Goal: Task Accomplishment & Management: Complete application form

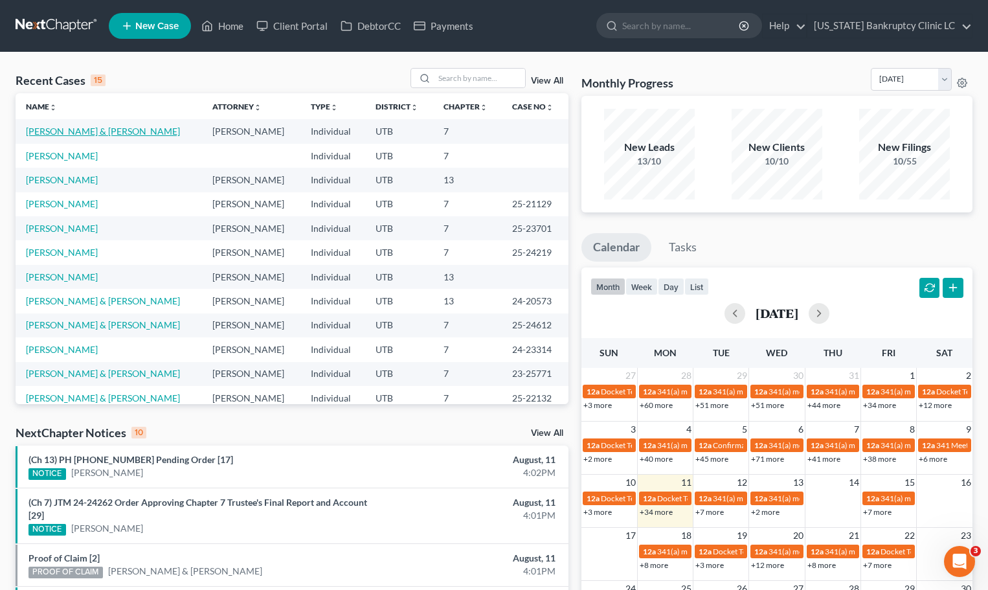
click at [91, 133] on link "[PERSON_NAME] & [PERSON_NAME]" at bounding box center [103, 131] width 154 height 11
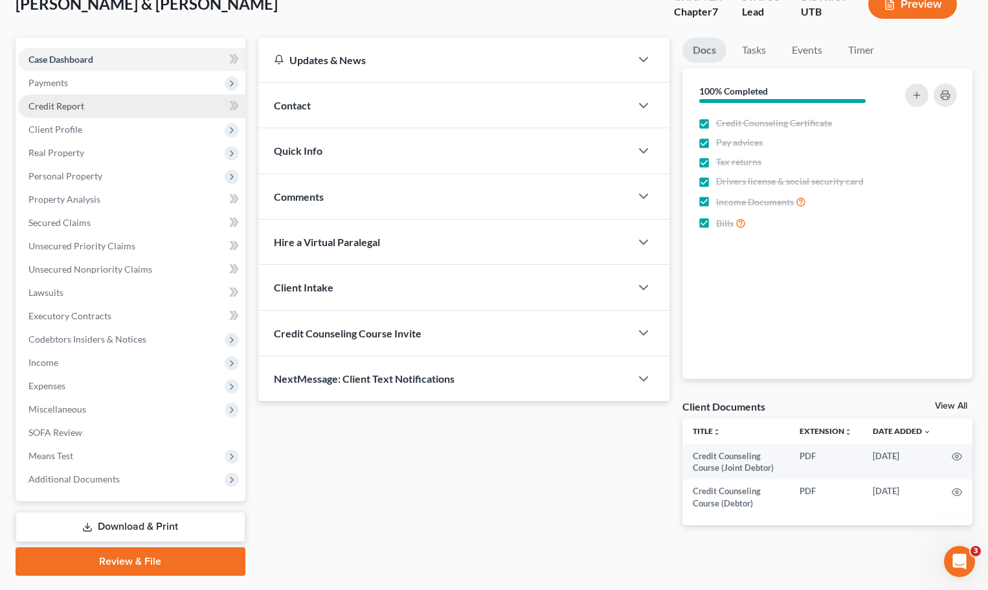
scroll to position [57, 0]
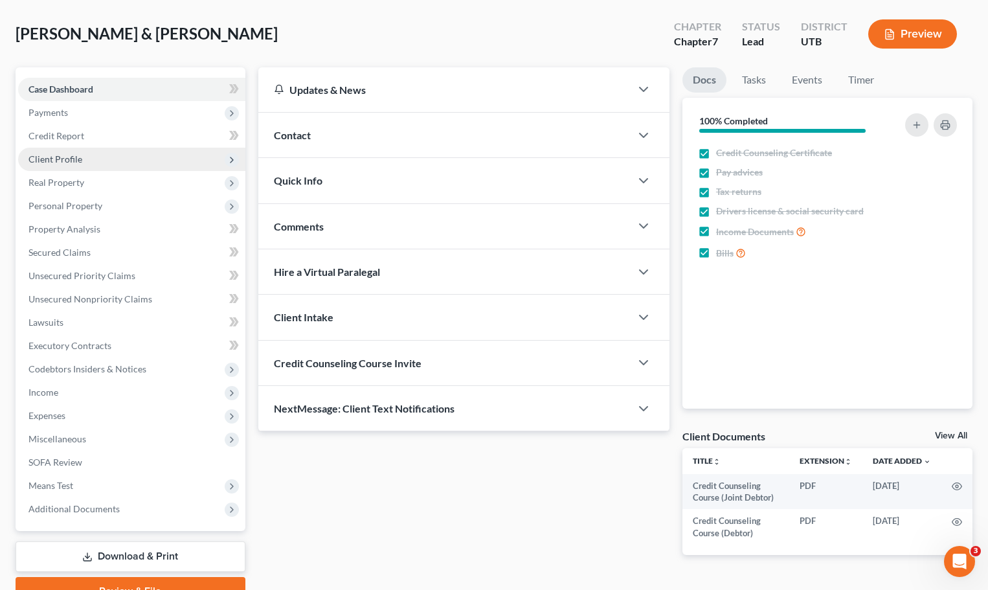
click at [63, 153] on span "Client Profile" at bounding box center [55, 158] width 54 height 11
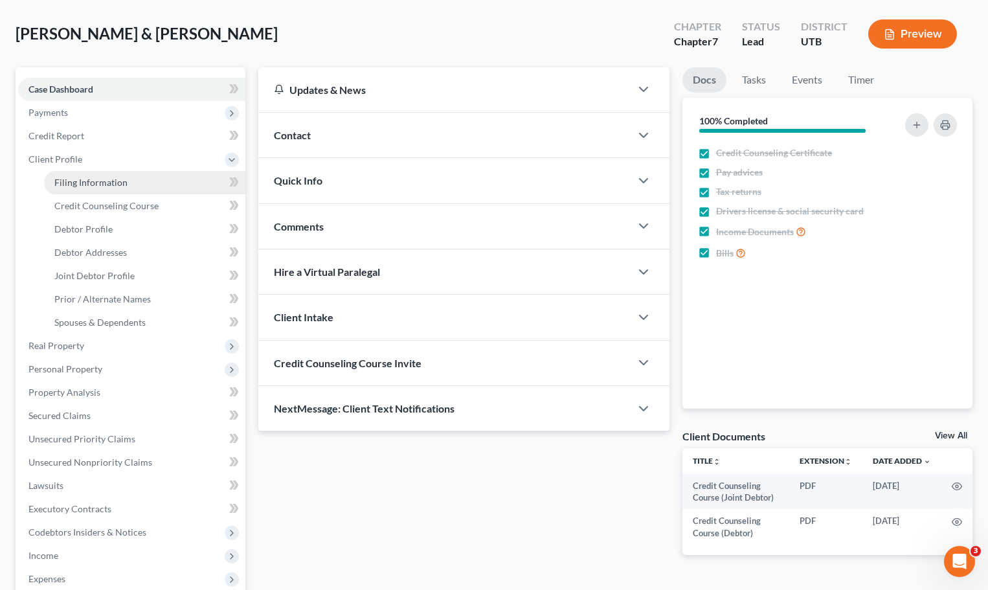
click at [73, 184] on span "Filing Information" at bounding box center [90, 182] width 73 height 11
select select "1"
select select "0"
select select "46"
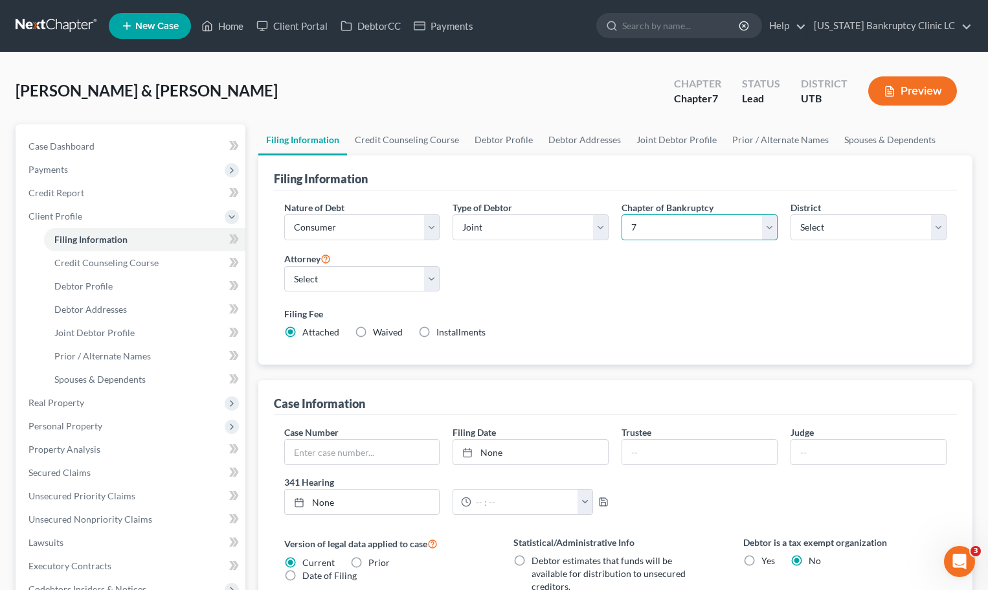
click at [768, 227] on select "Select 7 11 12 13" at bounding box center [699, 227] width 156 height 26
select select "3"
click at [621, 214] on select "Select 7 11 12 13" at bounding box center [699, 227] width 156 height 26
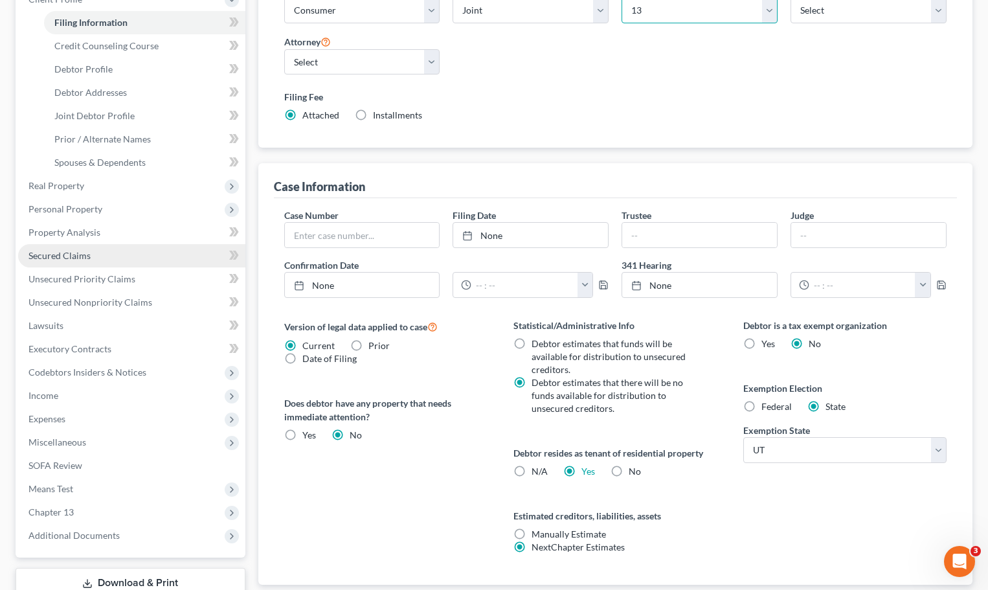
scroll to position [259, 0]
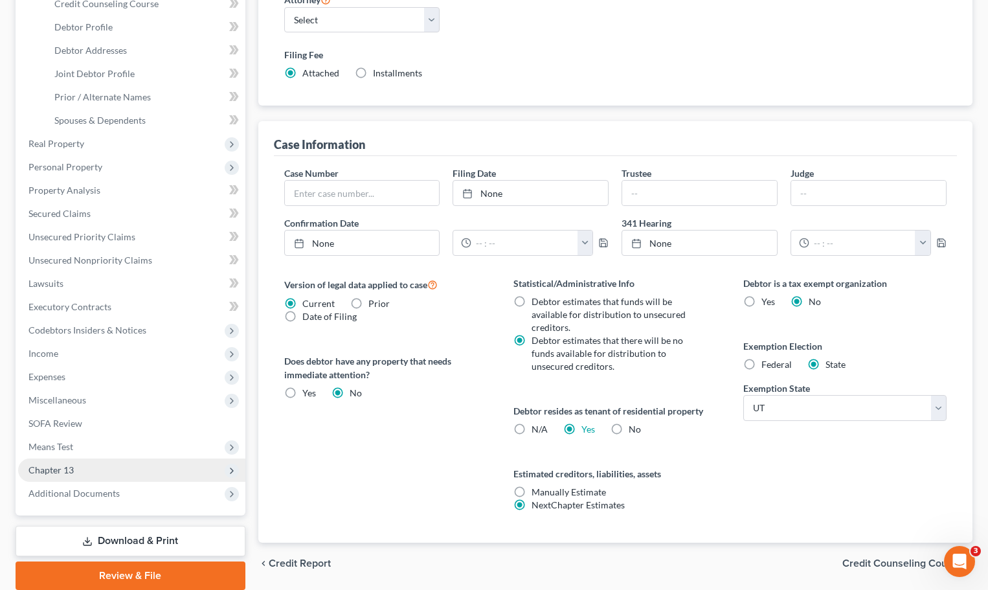
click at [49, 467] on span "Chapter 13" at bounding box center [50, 469] width 45 height 11
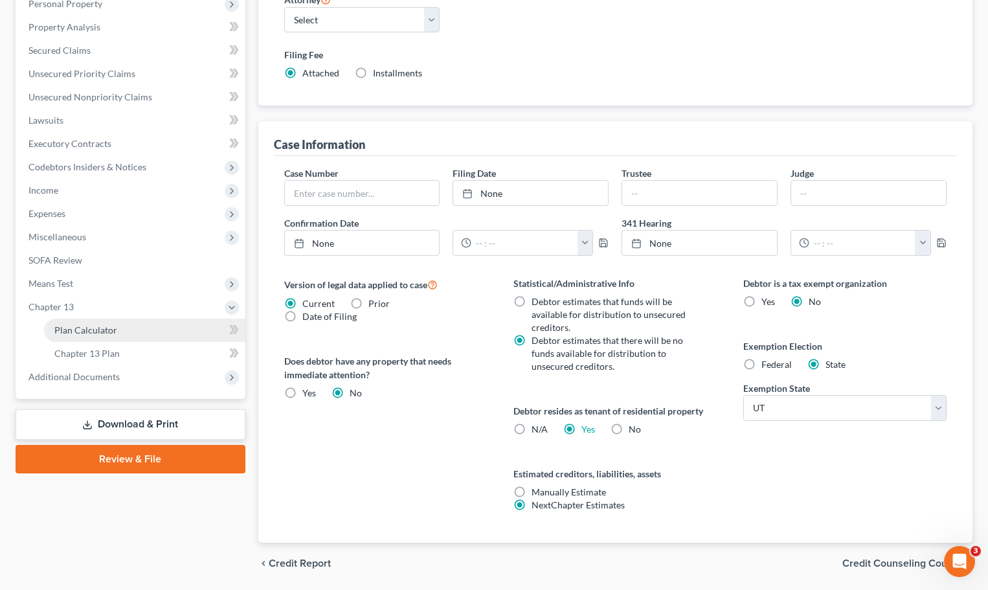
click at [87, 329] on span "Plan Calculator" at bounding box center [85, 329] width 63 height 11
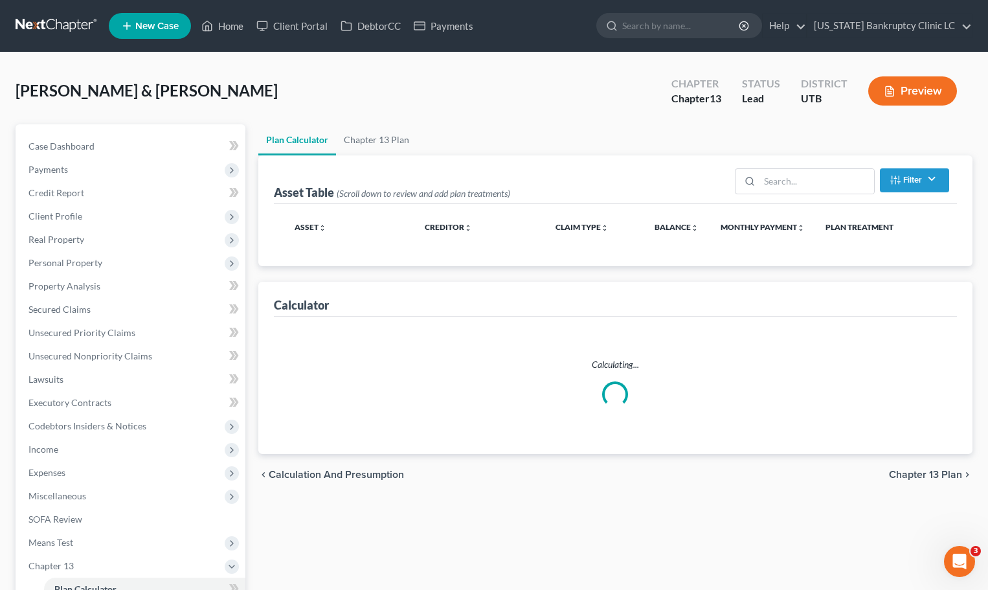
select select "59"
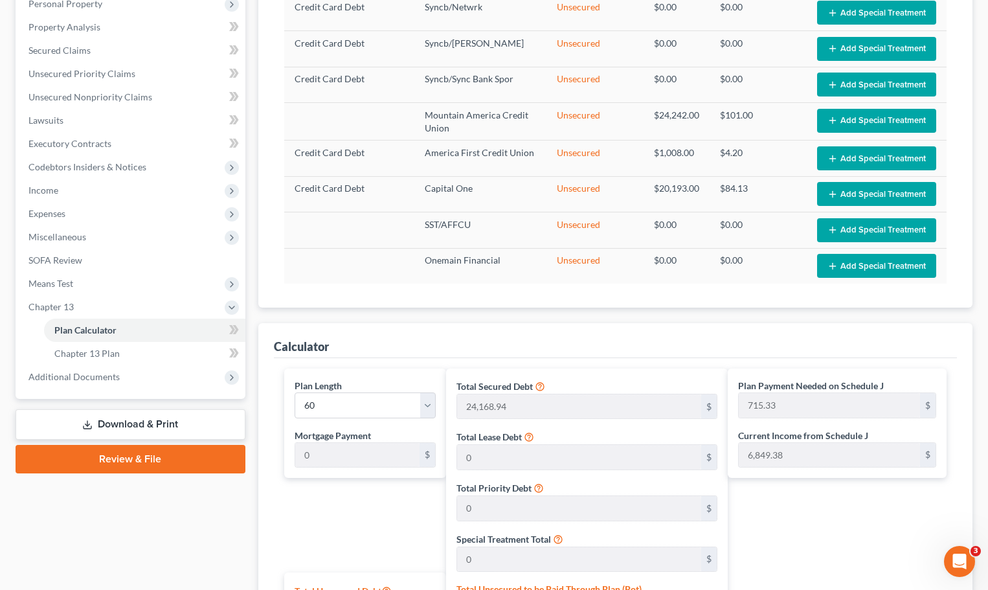
scroll to position [388, 0]
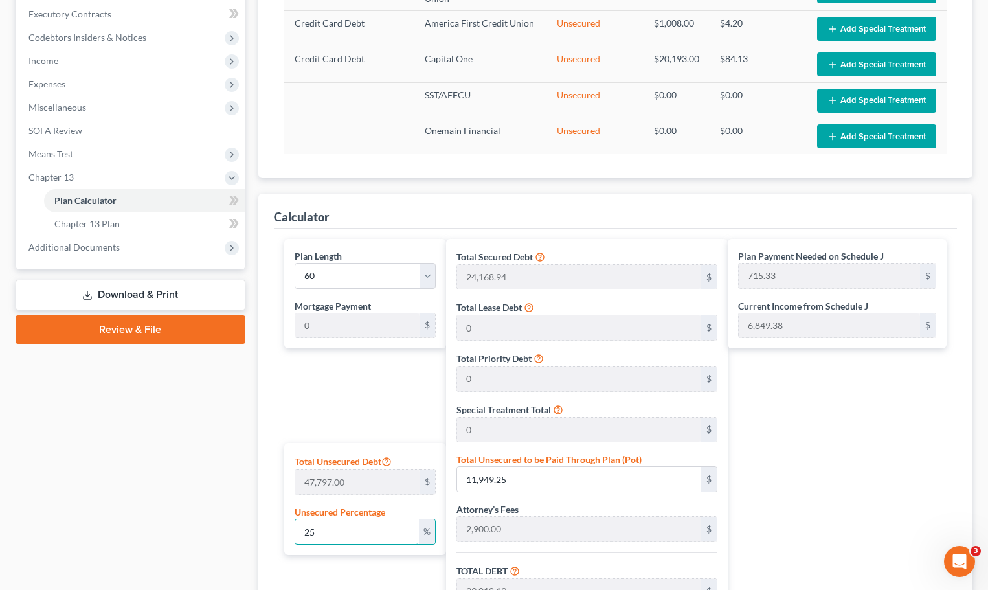
drag, startPoint x: 328, startPoint y: 532, endPoint x: 230, endPoint y: 528, distance: 98.5
click at [230, 528] on div "Petition Navigation Case Dashboard Payments Invoices Payments Payments Credit R…" at bounding box center [494, 279] width 970 height 1086
type input "1"
type input "477.97"
type input "27,546.91"
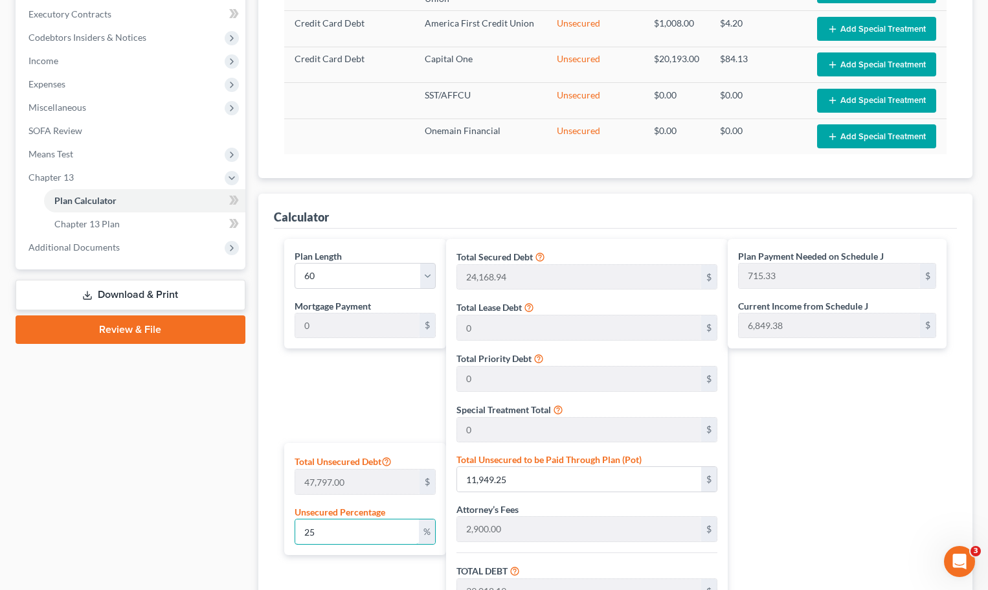
type input "2,754.69"
type input "30,301.60"
type input "505.02"
type input "10"
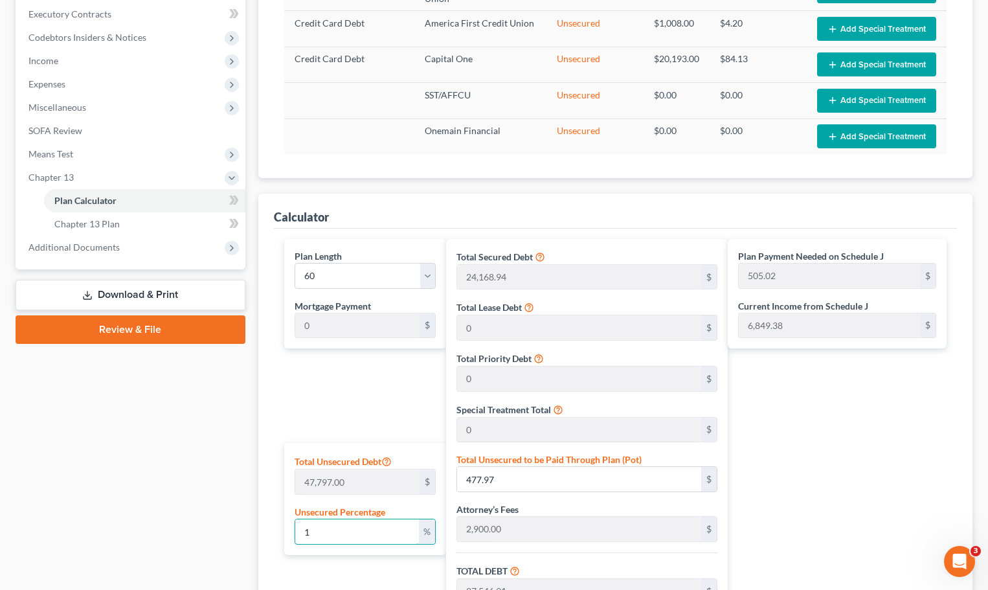
type input "4,779.70"
type input "31,848.64"
type input "3,184.86"
type input "35,033.50"
type input "583.89"
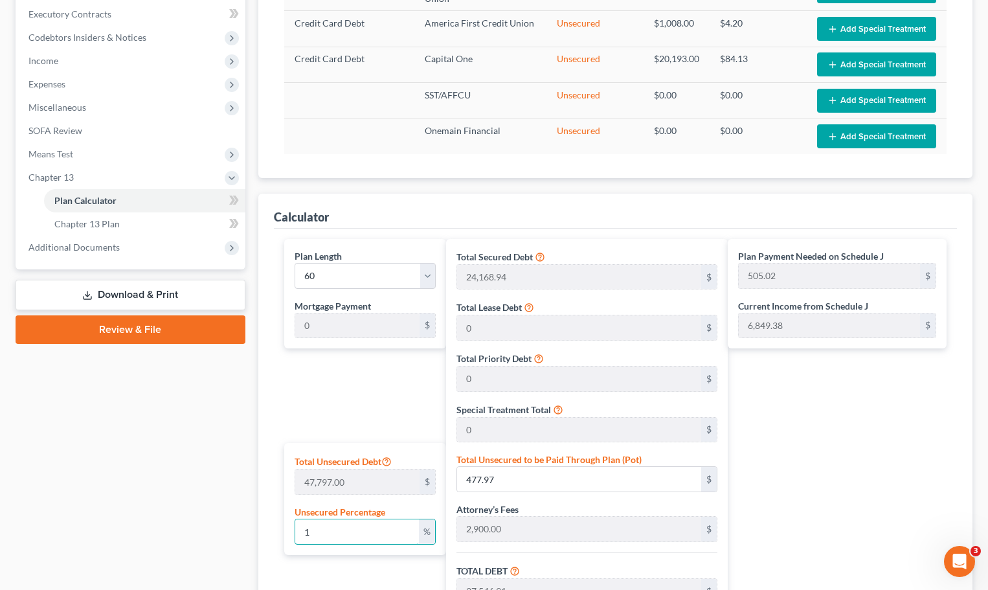
type input "583.89"
type input "100"
type input "47,797.00"
type input "74,865.94"
type input "7,486.59"
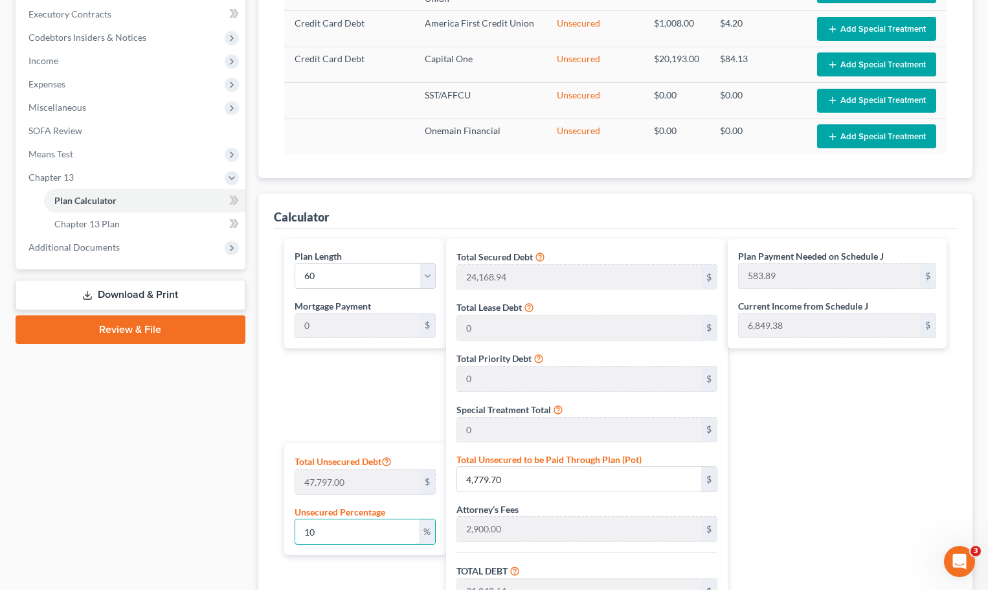
type input "82,352.53"
type input "1,372.54"
type input "100"
click at [183, 484] on div "Case Dashboard Payments Invoices Payments Payments Credit Report Client Profile" at bounding box center [130, 279] width 243 height 1086
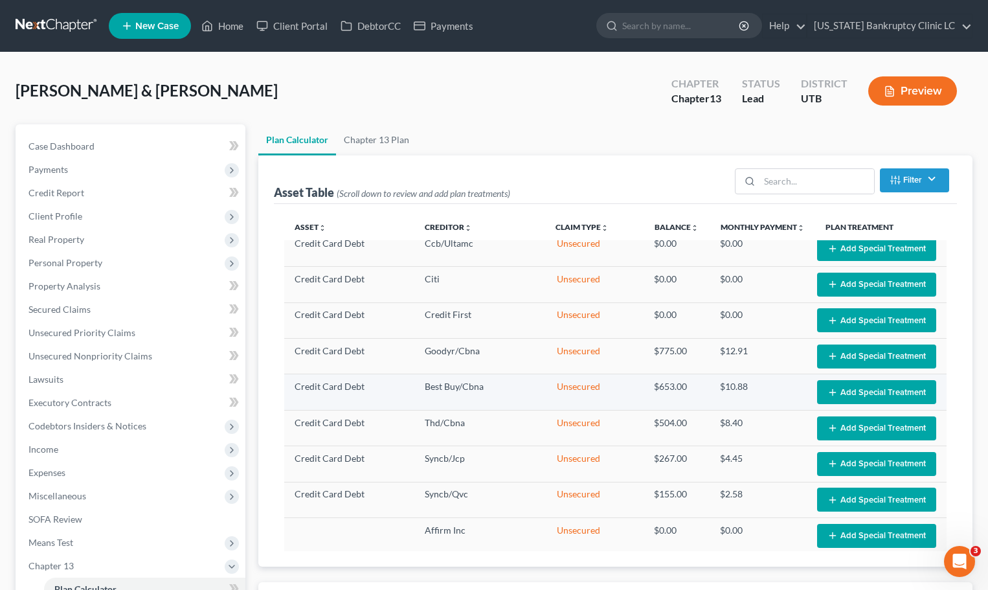
scroll to position [0, 0]
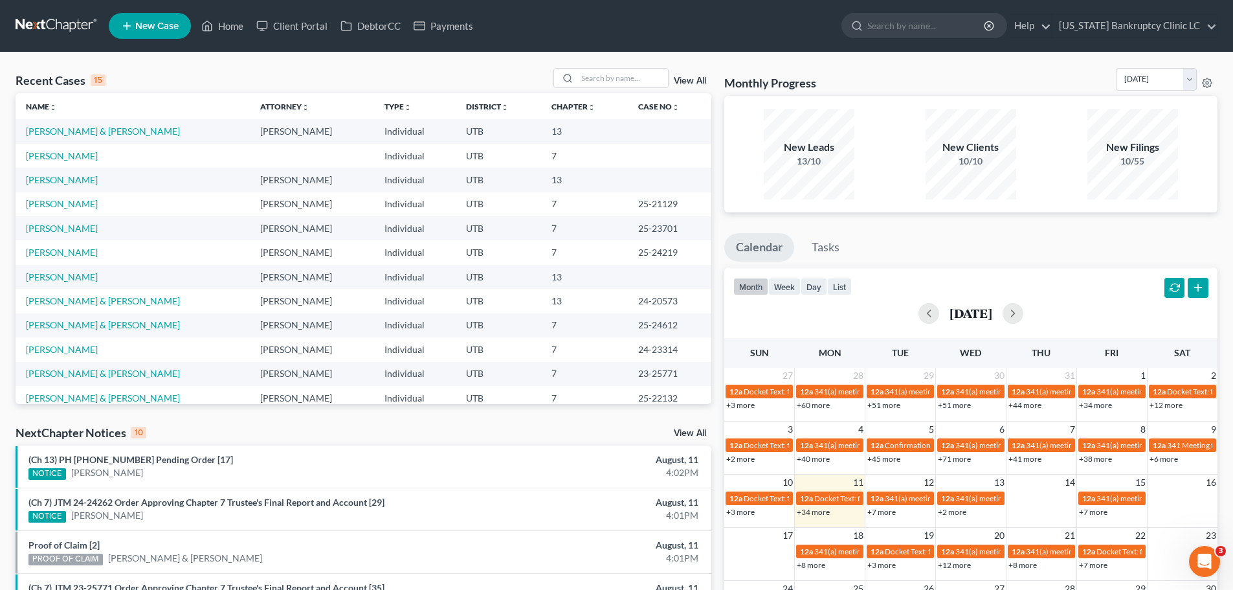
click at [464, 65] on div "Recent Cases 15 View All Name unfold_more expand_more expand_less Attorney unfo…" at bounding box center [616, 480] width 1233 height 856
click at [608, 80] on input "search" at bounding box center [622, 78] width 91 height 19
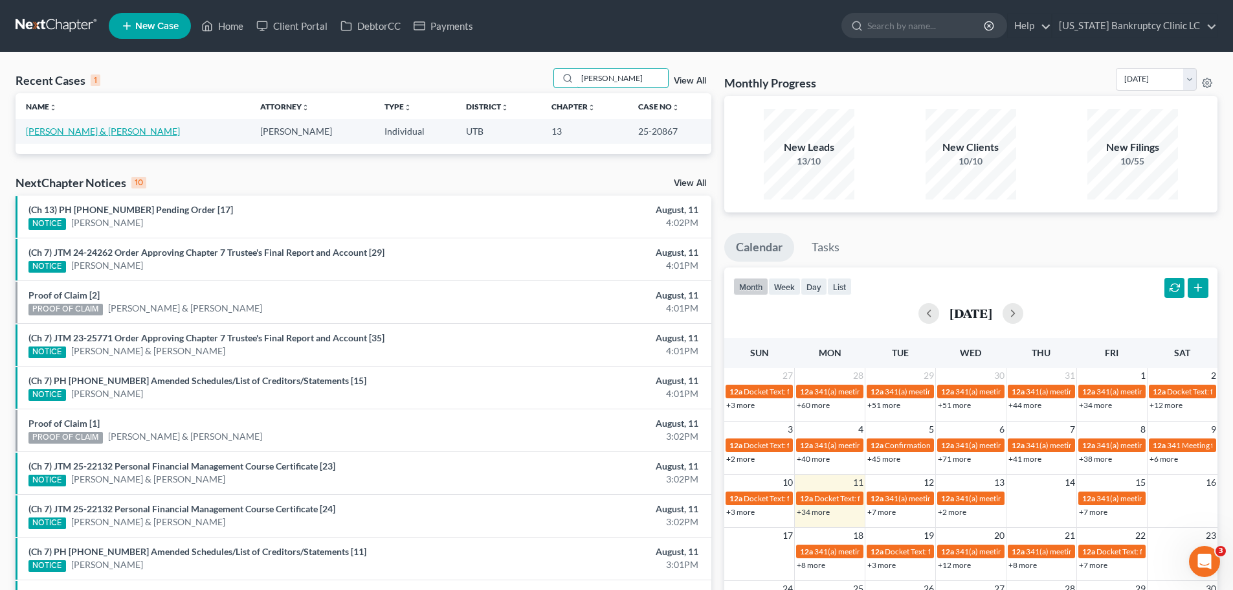
type input "[PERSON_NAME]"
click at [50, 128] on link "[PERSON_NAME] & [PERSON_NAME]" at bounding box center [103, 131] width 154 height 11
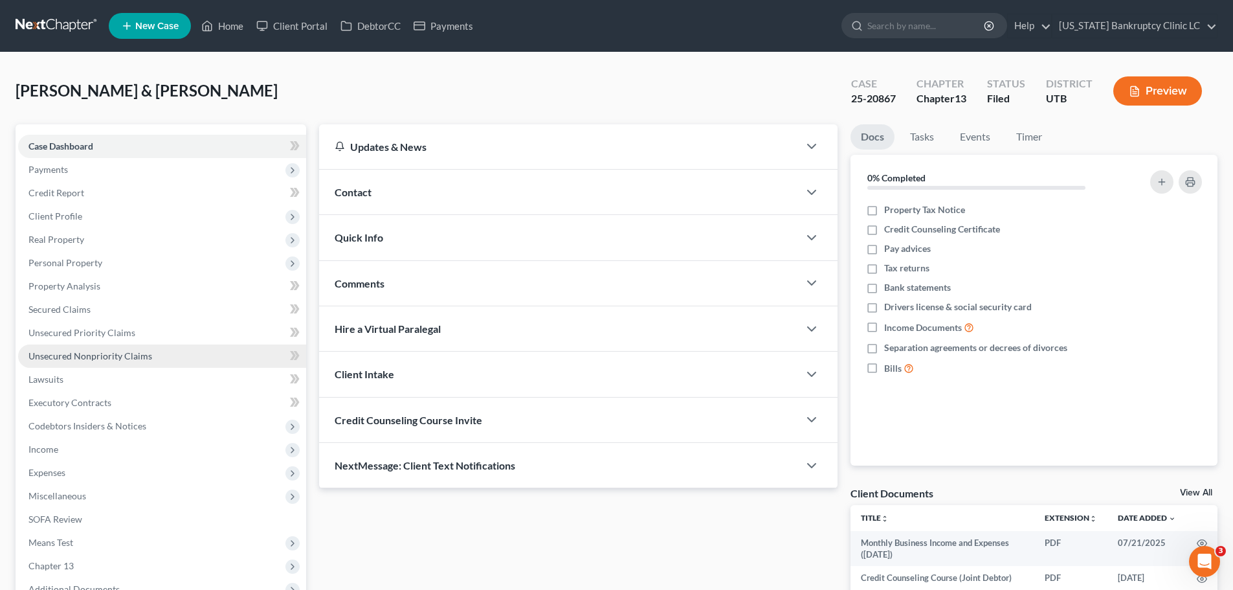
click at [142, 354] on span "Unsecured Nonpriority Claims" at bounding box center [90, 355] width 124 height 11
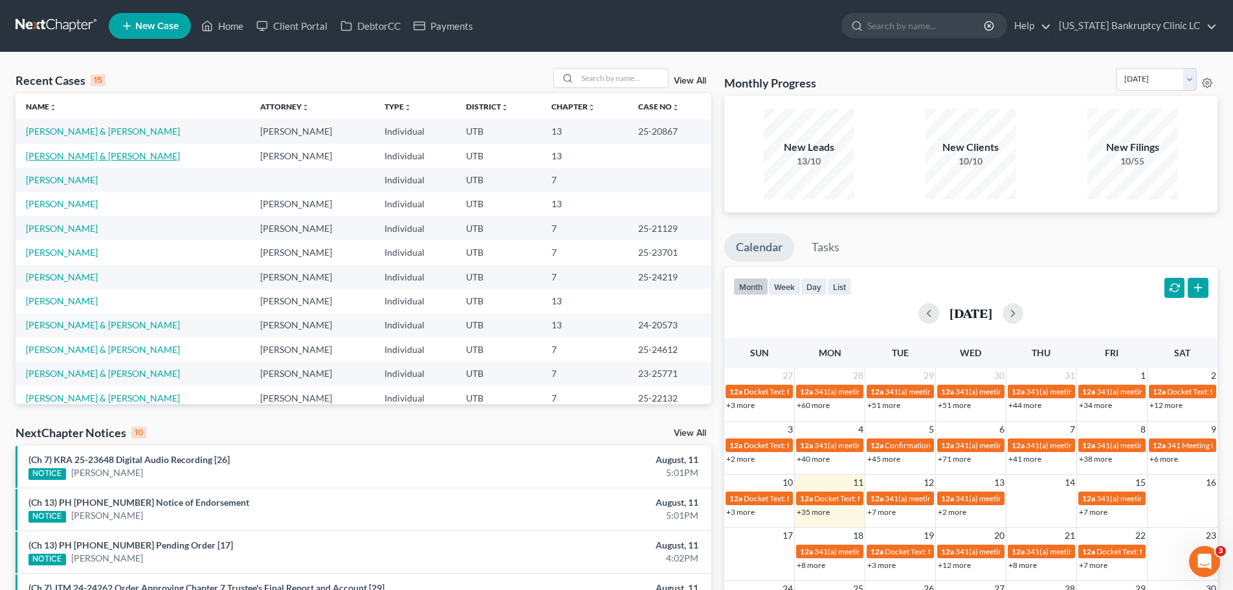
click at [72, 156] on link "[PERSON_NAME] & [PERSON_NAME]" at bounding box center [103, 155] width 154 height 11
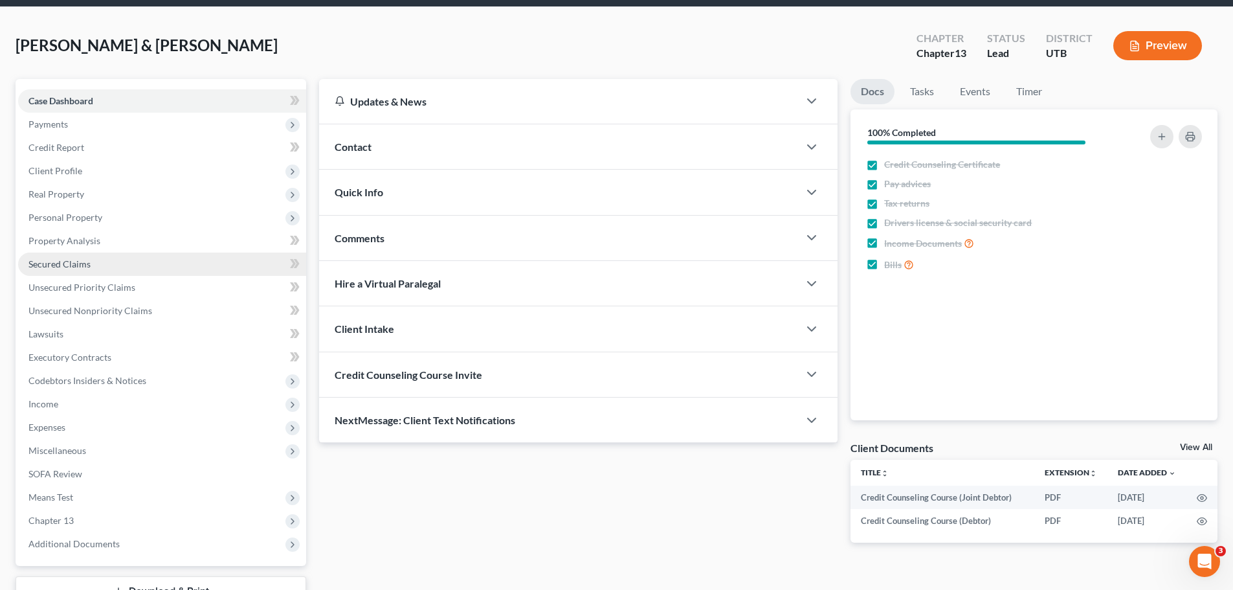
scroll to position [65, 0]
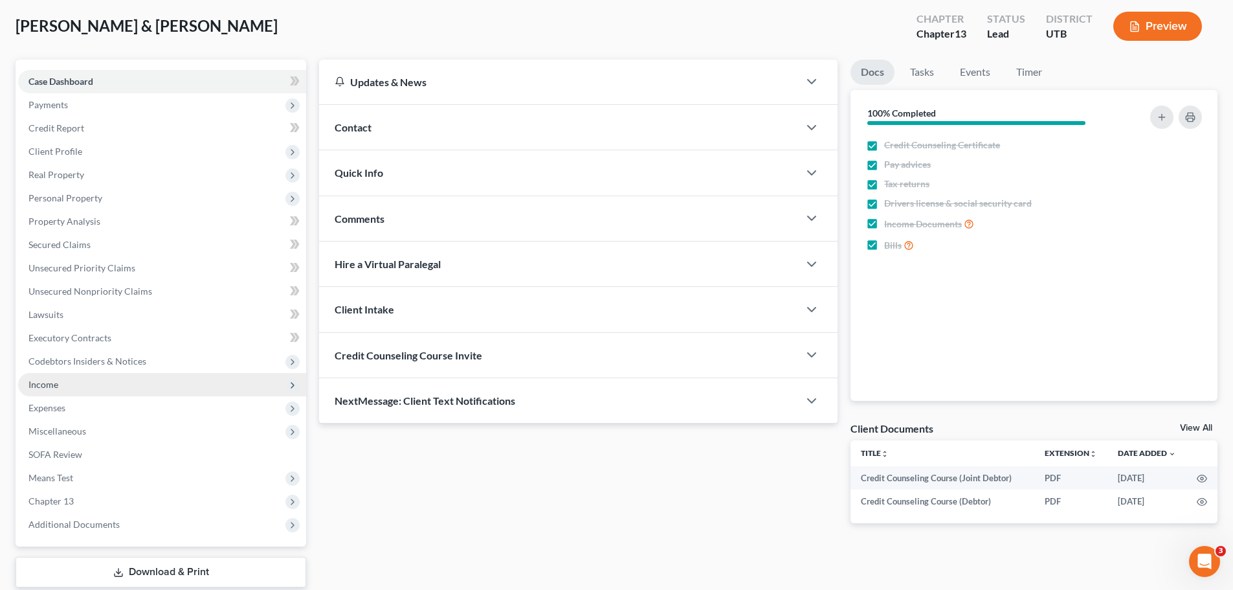
click at [95, 389] on span "Income" at bounding box center [162, 384] width 288 height 23
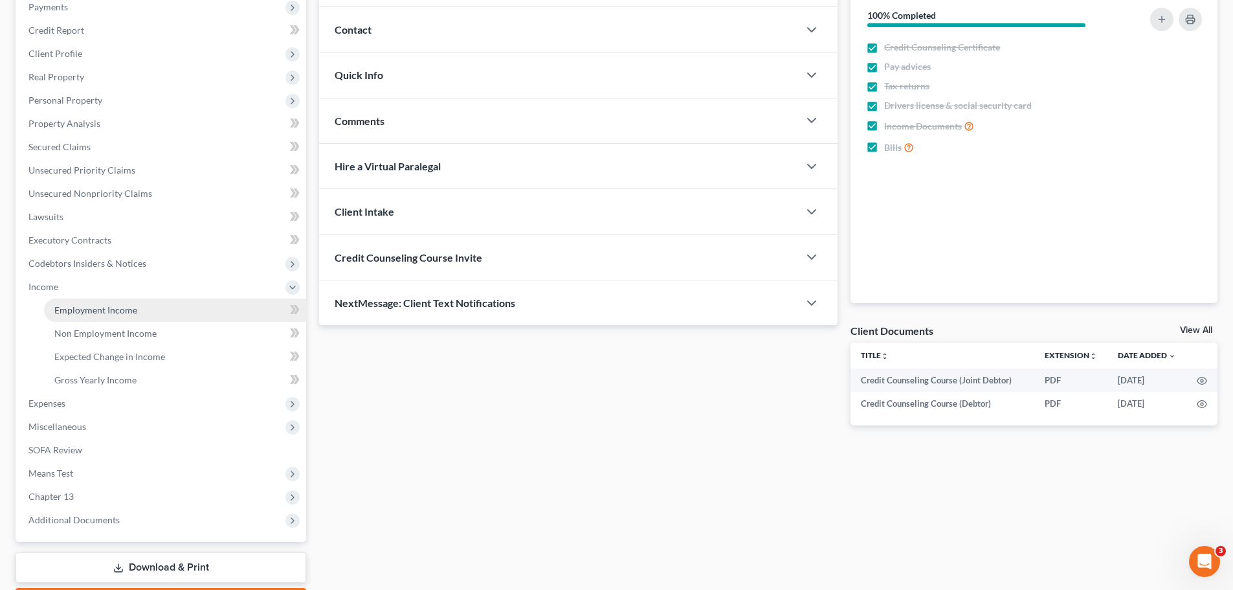
scroll to position [194, 0]
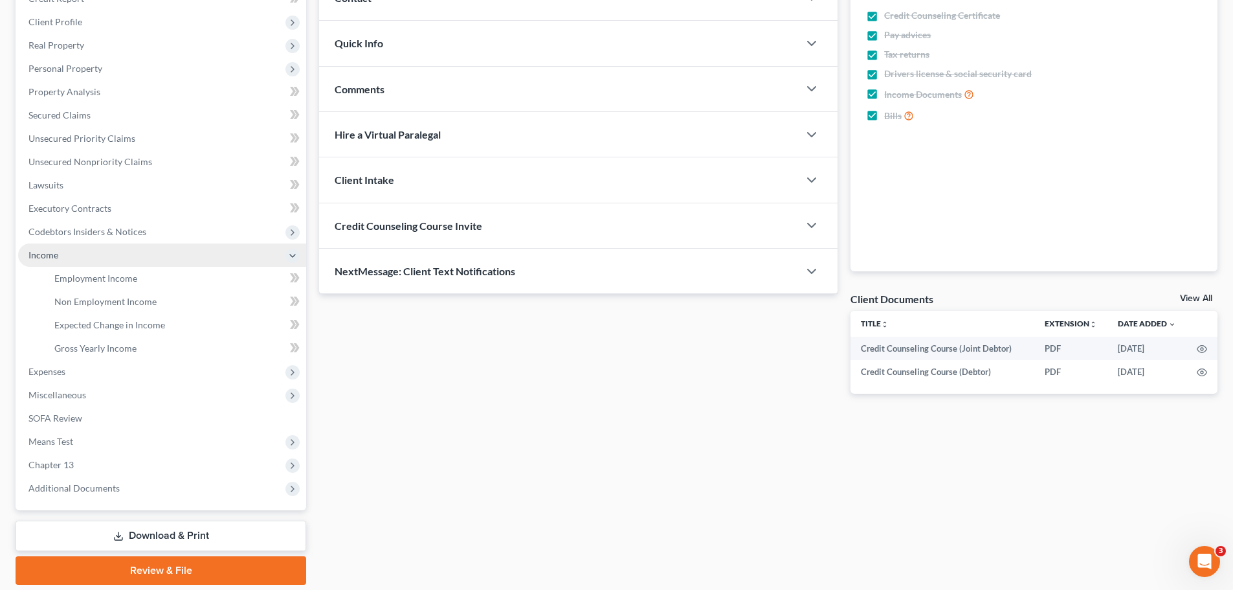
click at [43, 254] on span "Income" at bounding box center [43, 254] width 30 height 11
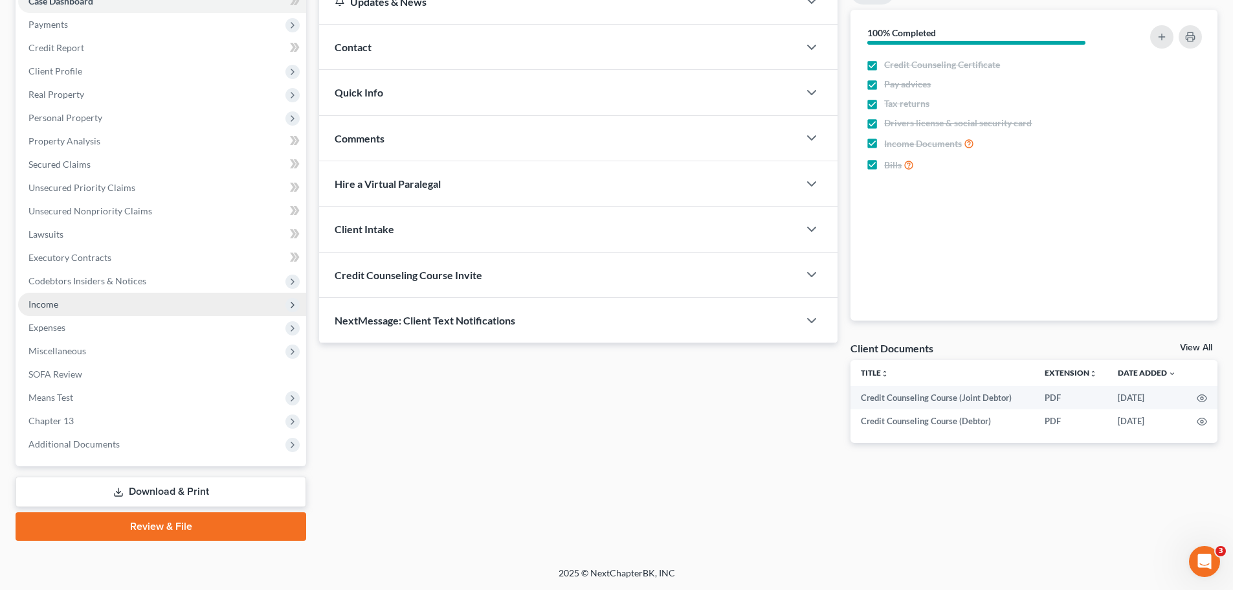
scroll to position [145, 0]
click at [49, 303] on span "Income" at bounding box center [43, 303] width 30 height 11
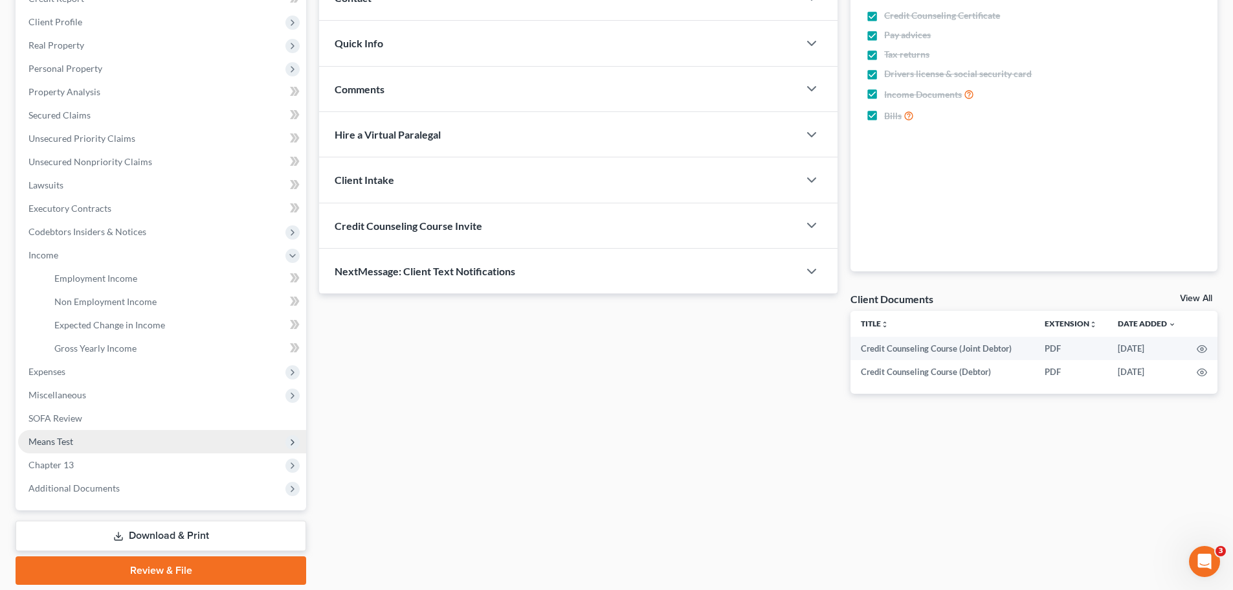
click at [60, 438] on span "Means Test" at bounding box center [50, 441] width 45 height 11
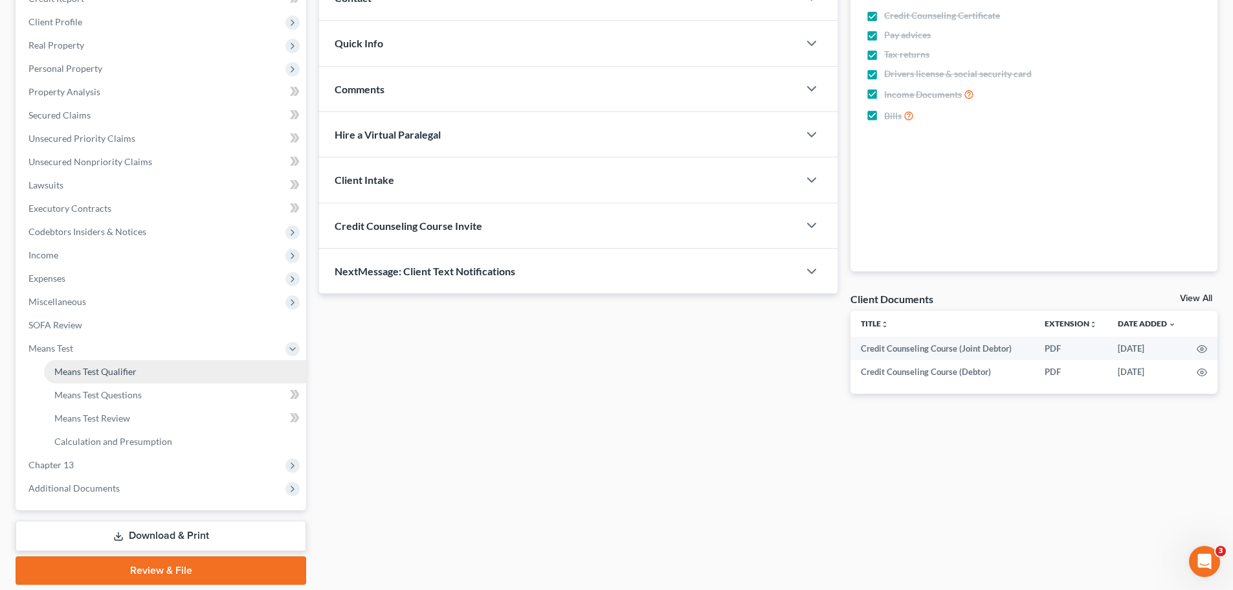
click at [80, 371] on span "Means Test Qualifier" at bounding box center [95, 371] width 82 height 11
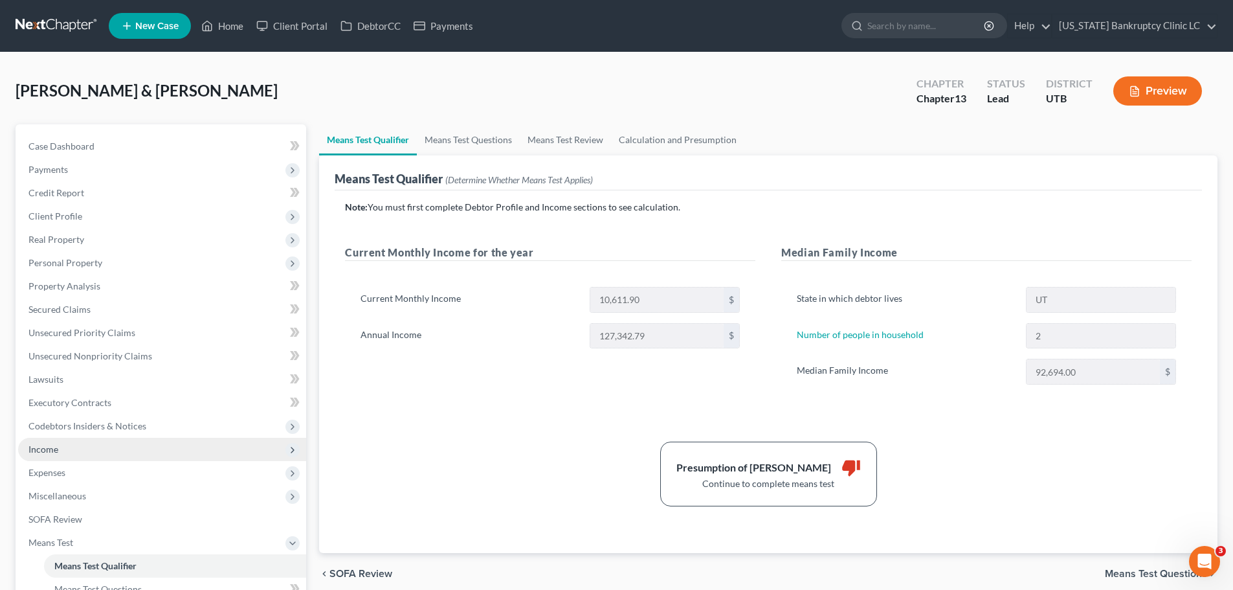
click at [57, 453] on span "Income" at bounding box center [43, 448] width 30 height 11
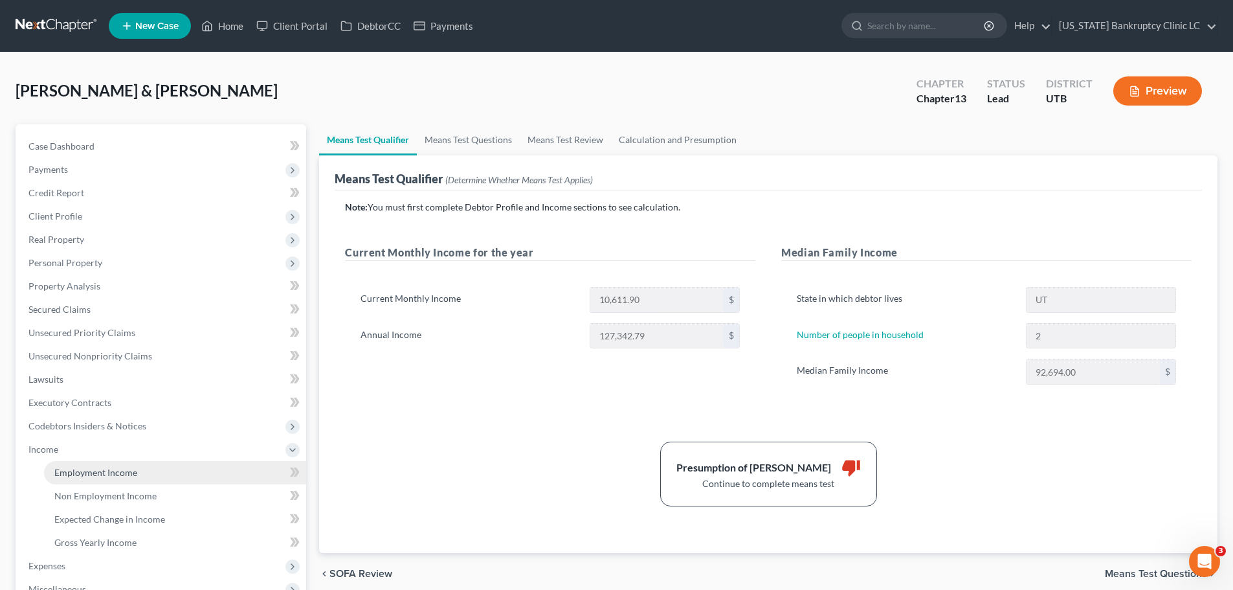
click at [67, 475] on span "Employment Income" at bounding box center [95, 472] width 83 height 11
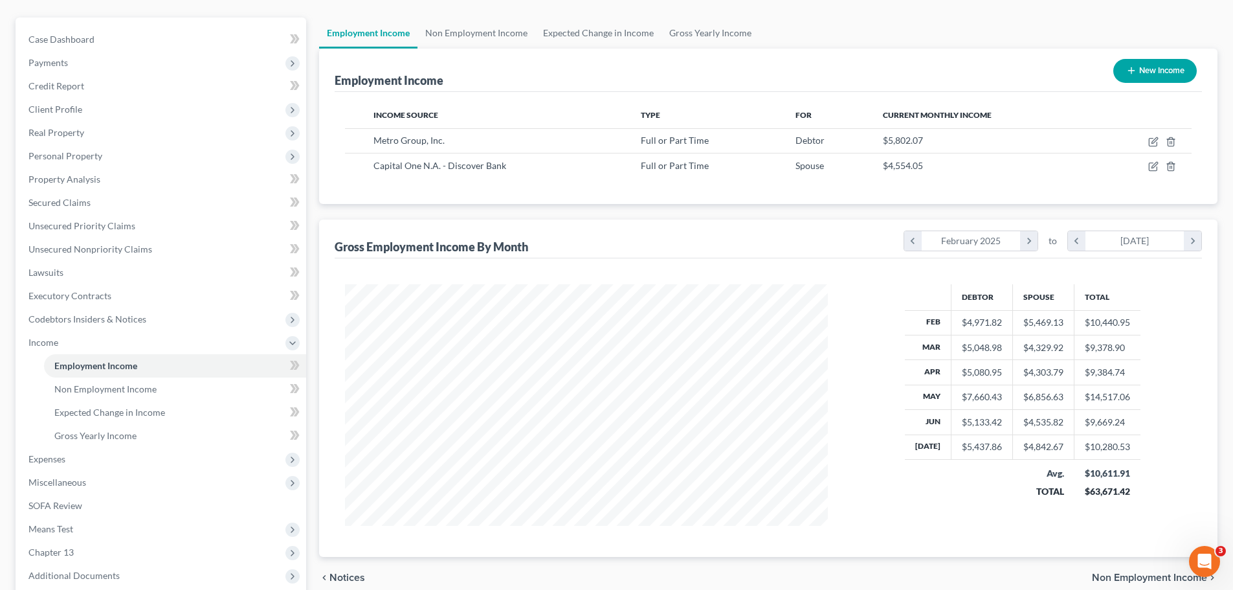
scroll to position [129, 0]
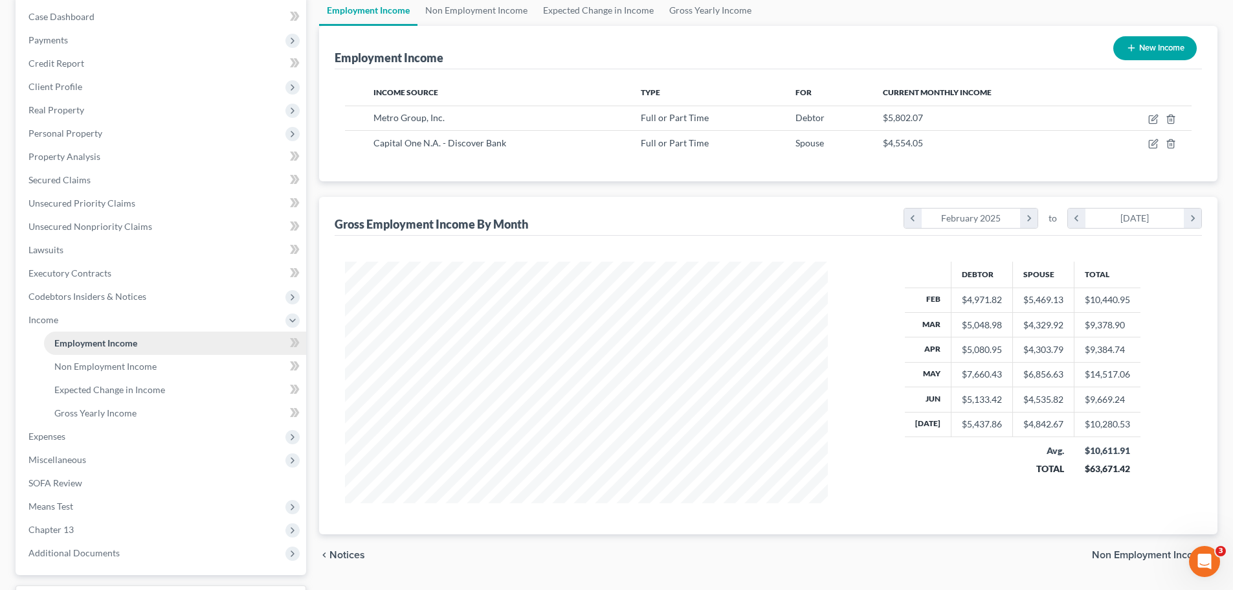
click at [165, 341] on link "Employment Income" at bounding box center [175, 342] width 262 height 23
click at [73, 508] on span "Means Test" at bounding box center [50, 505] width 45 height 11
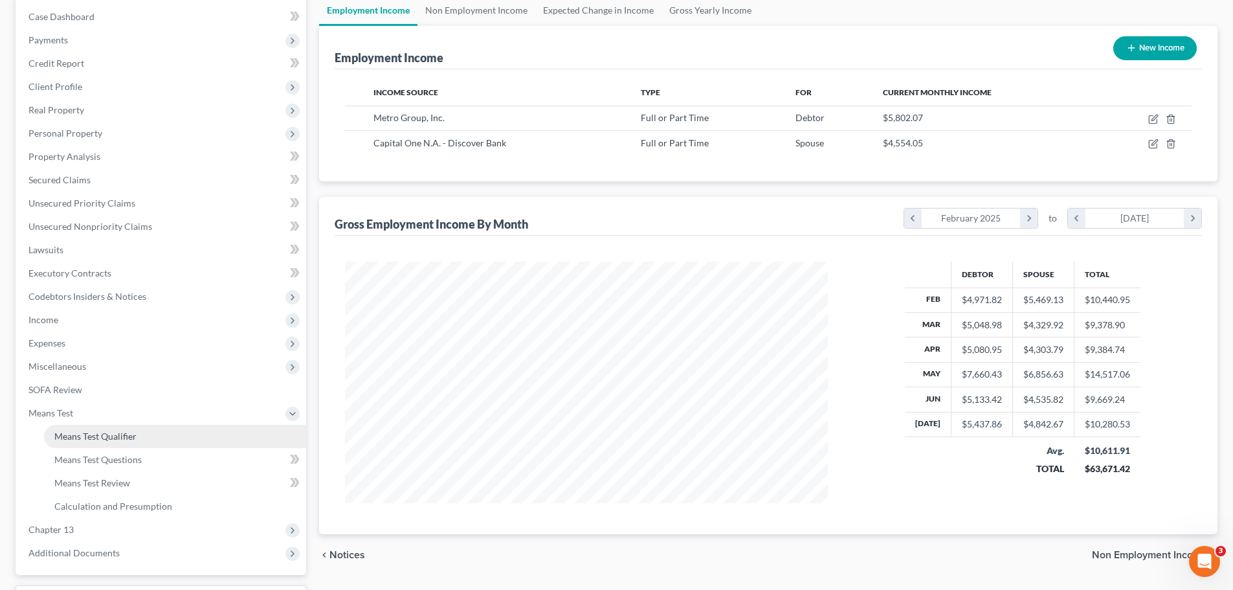
click at [91, 437] on span "Means Test Qualifier" at bounding box center [95, 435] width 82 height 11
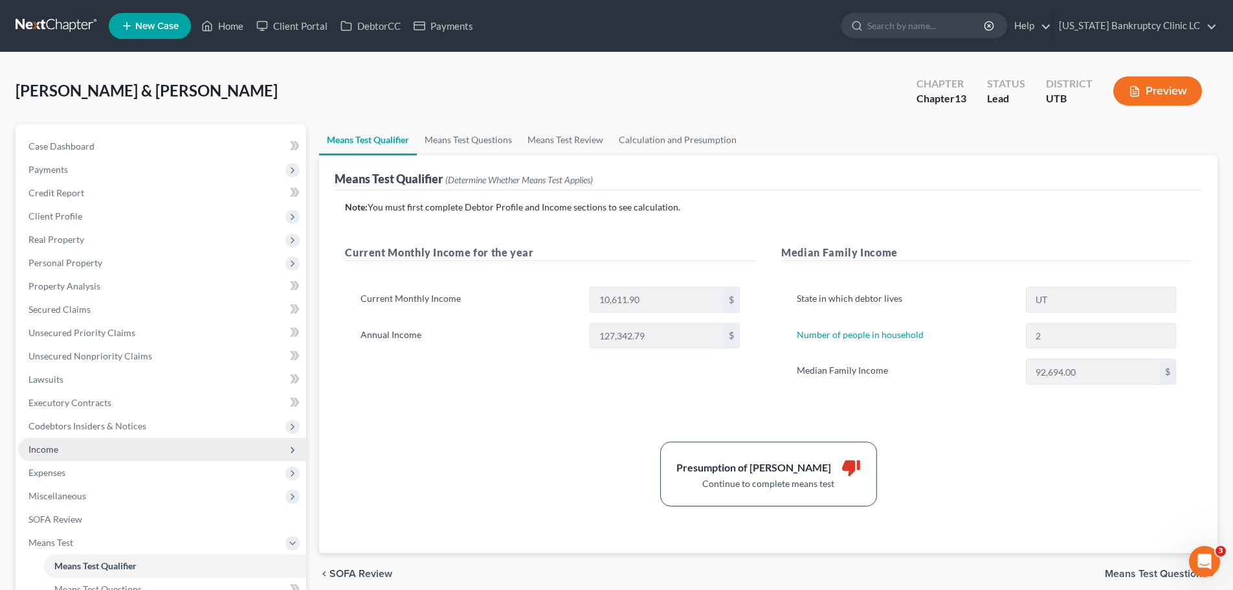
click at [90, 438] on span "Income" at bounding box center [162, 449] width 288 height 23
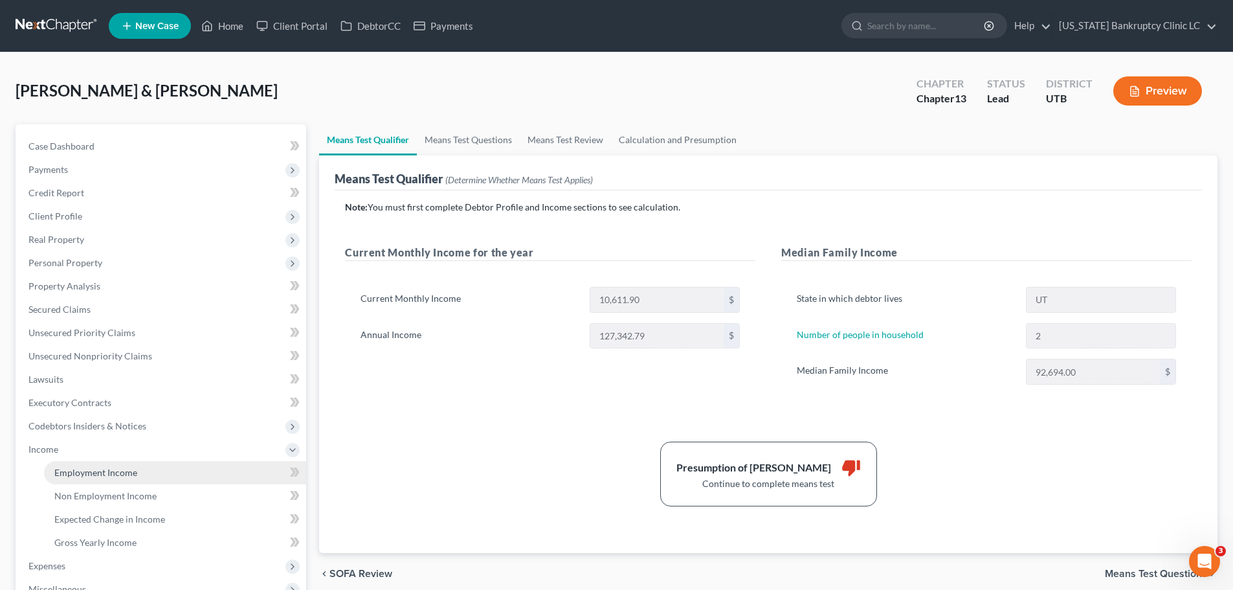
click at [70, 467] on span "Employment Income" at bounding box center [95, 472] width 83 height 11
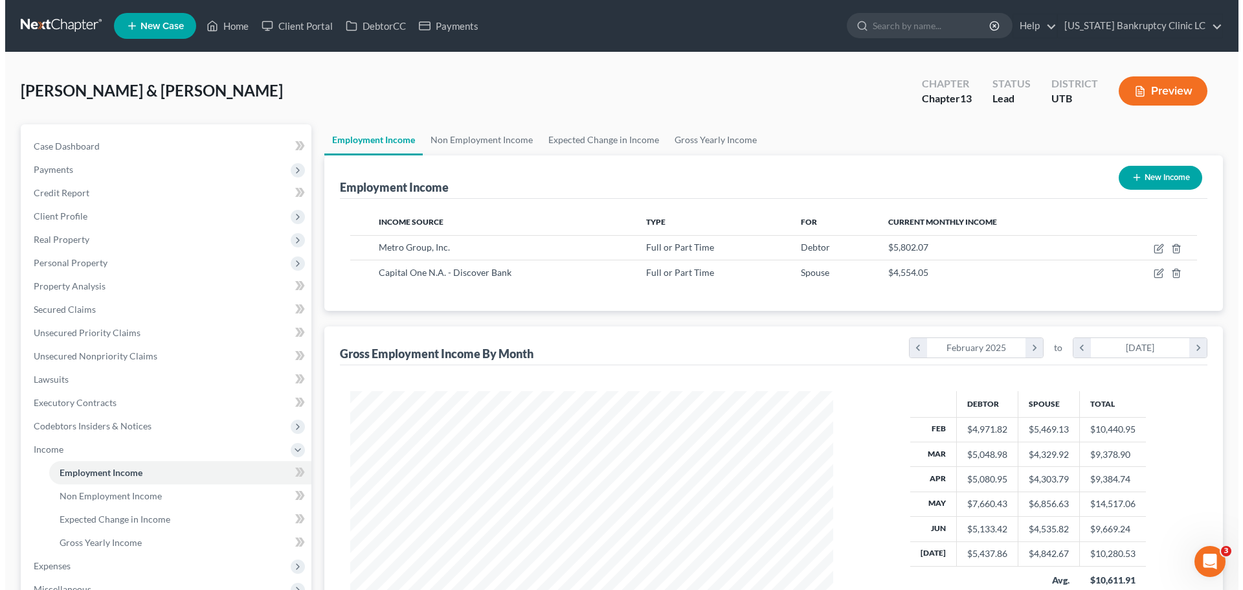
scroll to position [241, 509]
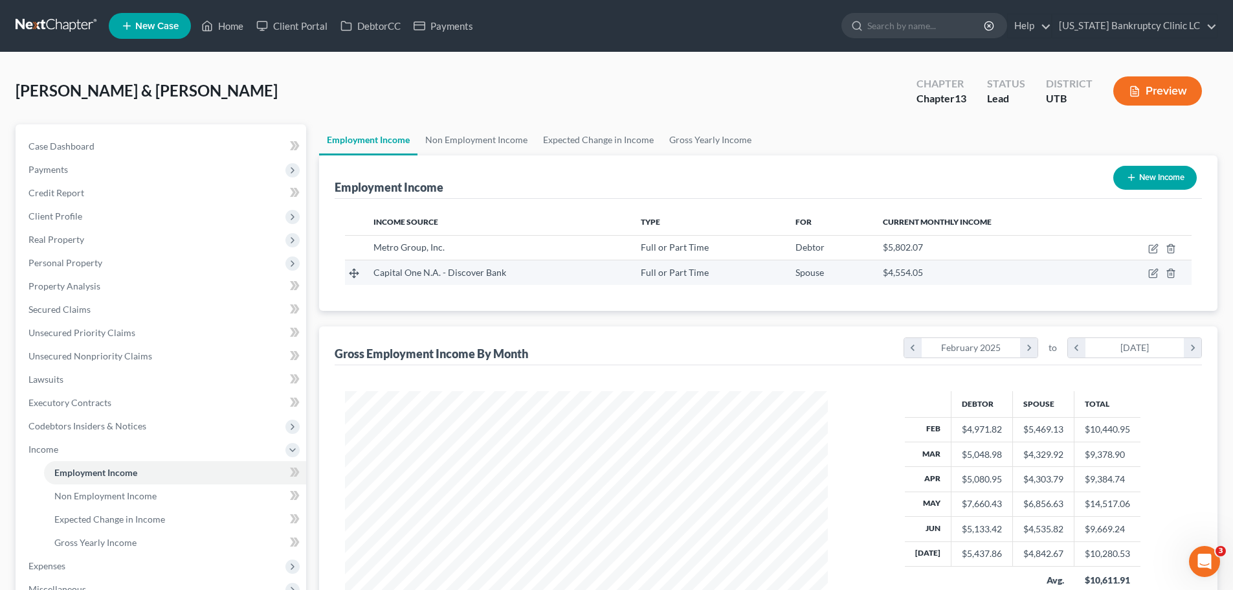
click at [587, 270] on div "Capital One N.A. - Discover Bank" at bounding box center [497, 272] width 247 height 13
click at [1150, 272] on icon "button" at bounding box center [1153, 273] width 10 height 10
select select "0"
select select "48"
select select "2"
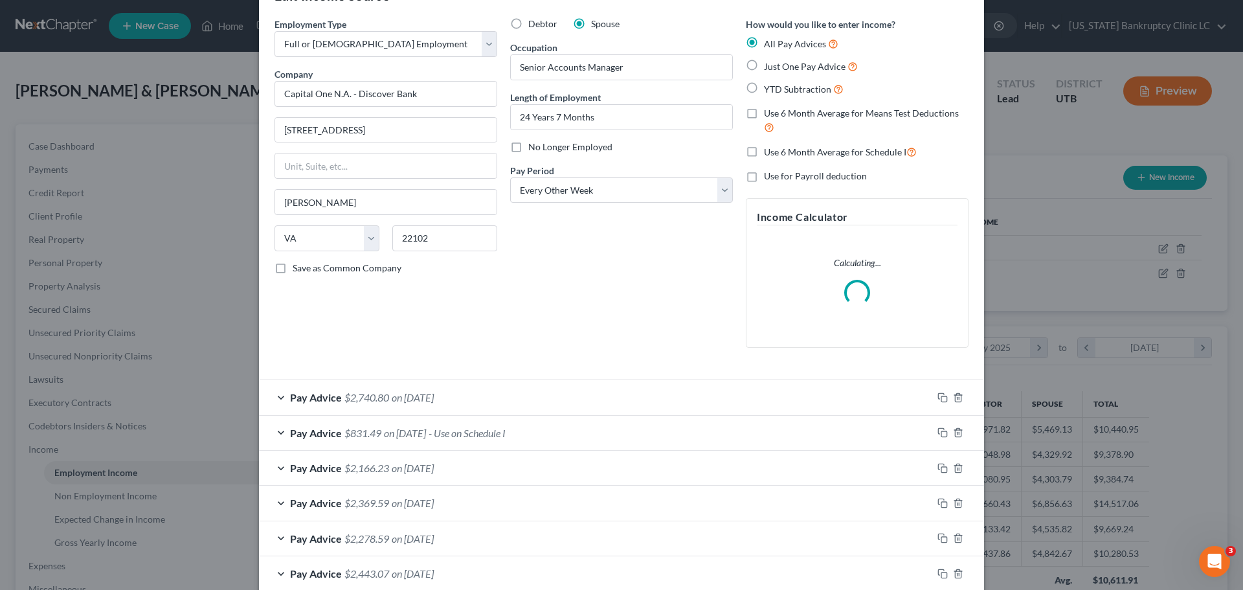
scroll to position [65, 0]
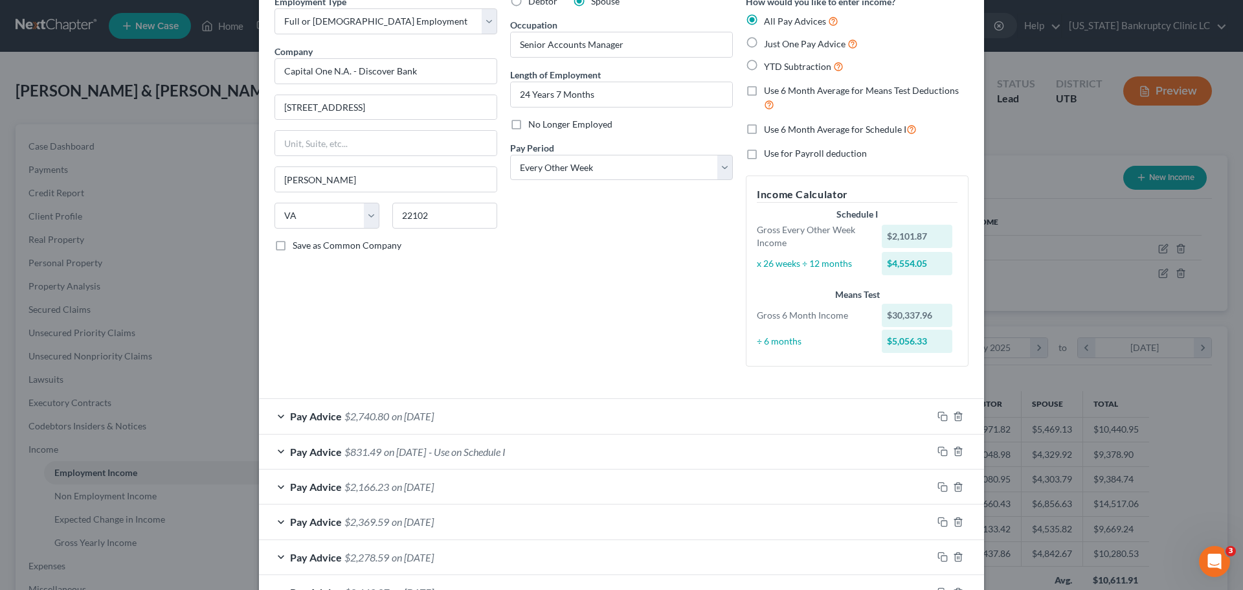
click at [280, 416] on div "Pay Advice $2,740.80 on 07/25/2025" at bounding box center [595, 416] width 673 height 34
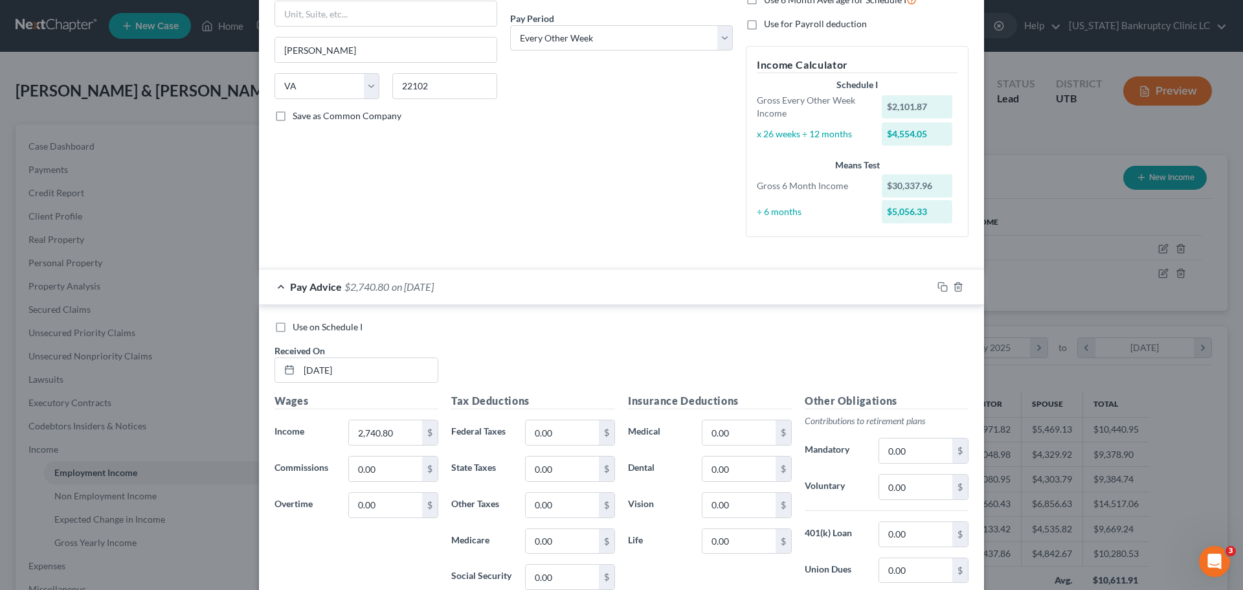
scroll to position [324, 0]
